Goal: Task Accomplishment & Management: Manage account settings

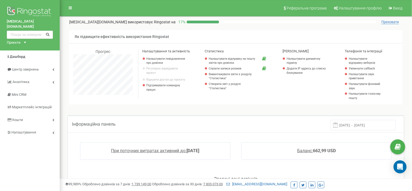
scroll to position [326, 352]
drag, startPoint x: 98, startPoint y: 38, endPoint x: 165, endPoint y: 36, distance: 67.0
click at [165, 36] on span "Як підвищити ефективність використання Ringostat" at bounding box center [122, 36] width 94 height 4
drag, startPoint x: 161, startPoint y: 51, endPoint x: 176, endPoint y: 52, distance: 15.0
click at [176, 52] on span "Налаштування та активність" at bounding box center [166, 51] width 48 height 4
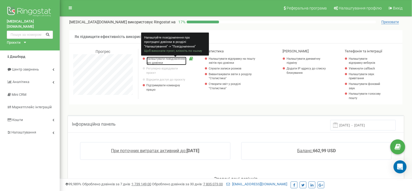
click at [163, 58] on link "Налаштувати повідомлення про дзвінки" at bounding box center [166, 61] width 40 height 8
